Goal: Check status: Check status

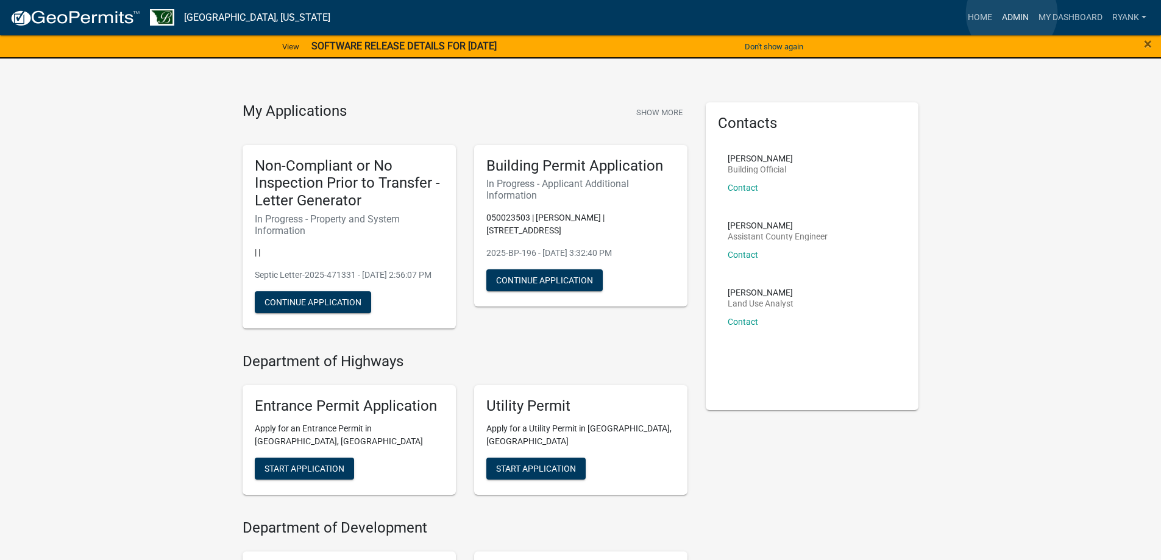
click at [1012, 13] on link "Admin" at bounding box center [1015, 17] width 37 height 23
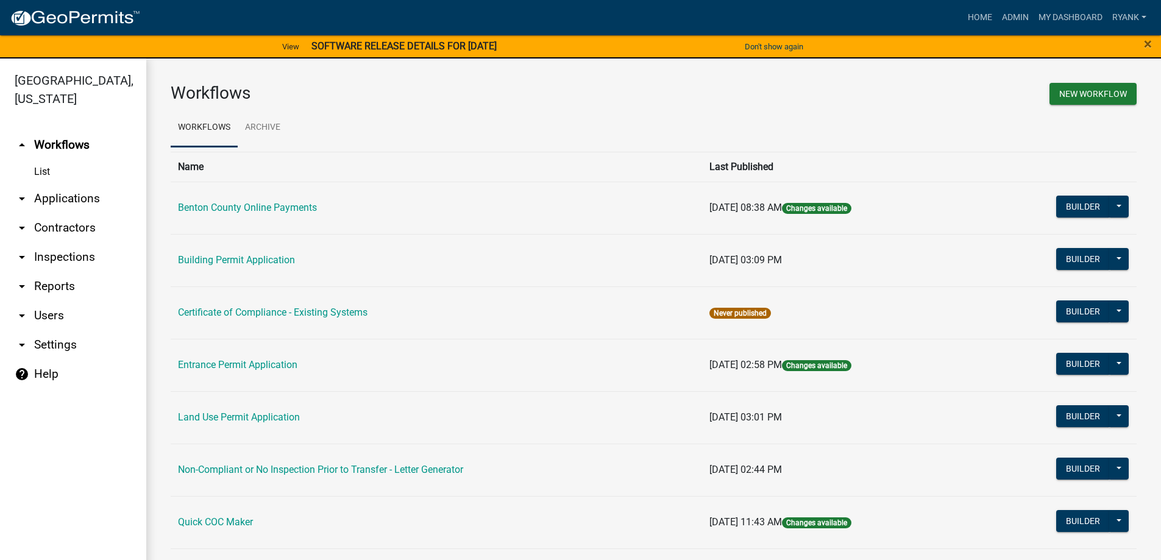
click at [74, 193] on link "arrow_drop_down Applications" at bounding box center [73, 198] width 146 height 29
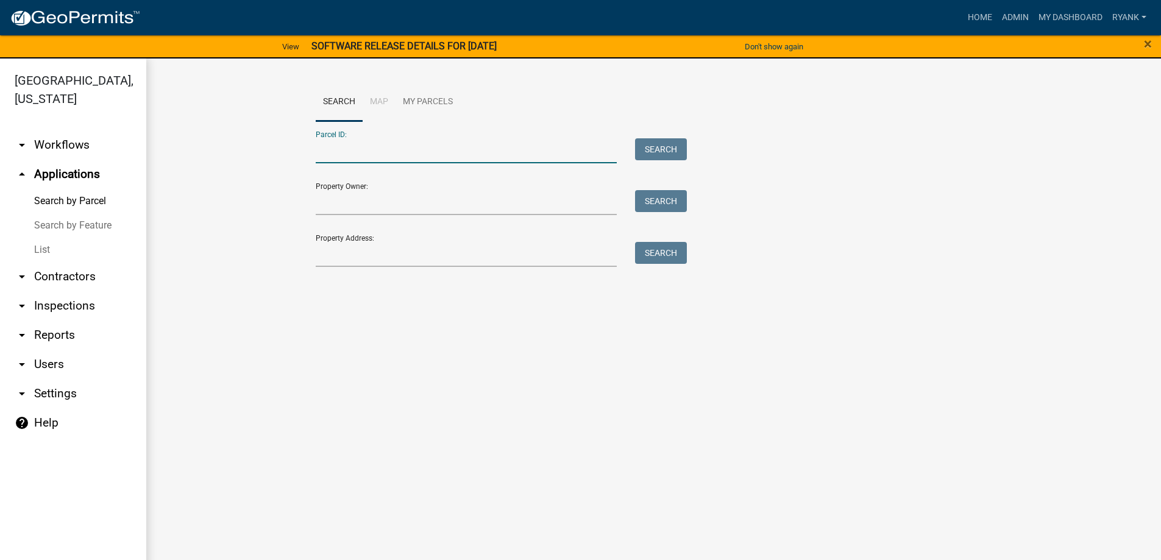
click at [376, 155] on input "Parcel ID:" at bounding box center [467, 150] width 302 height 25
type input "060005100"
click at [660, 146] on button "Search" at bounding box center [661, 149] width 52 height 22
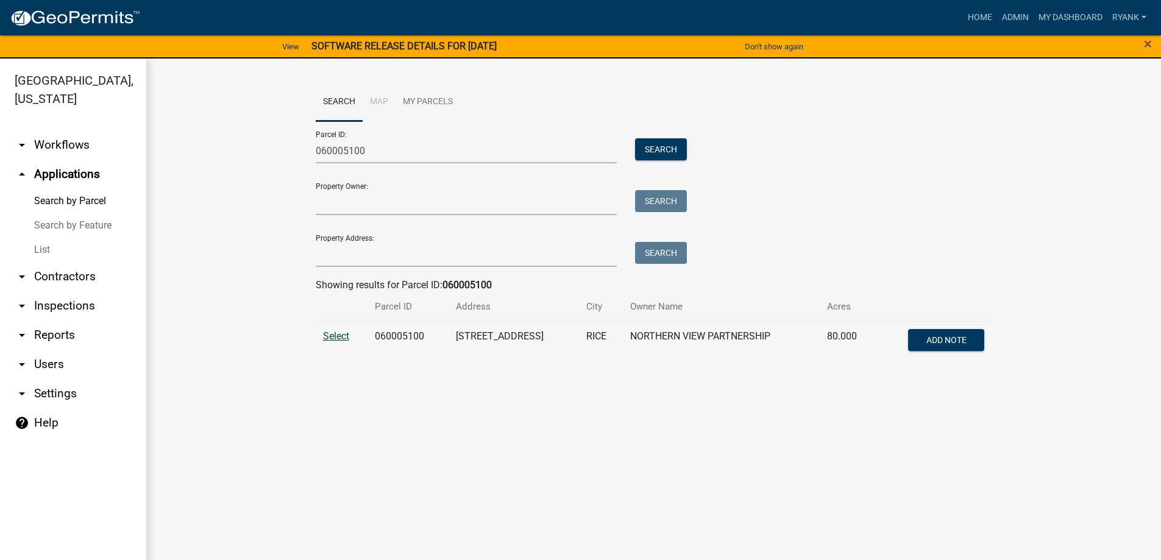
click at [338, 335] on span "Select" at bounding box center [336, 336] width 26 height 12
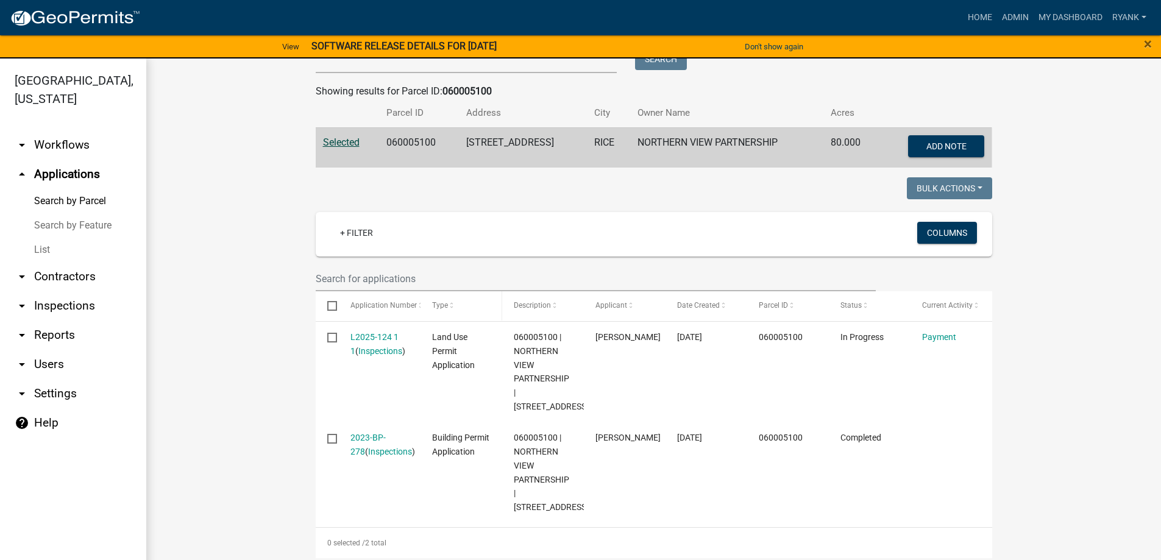
scroll to position [202, 0]
